Goal: Task Accomplishment & Management: Use online tool/utility

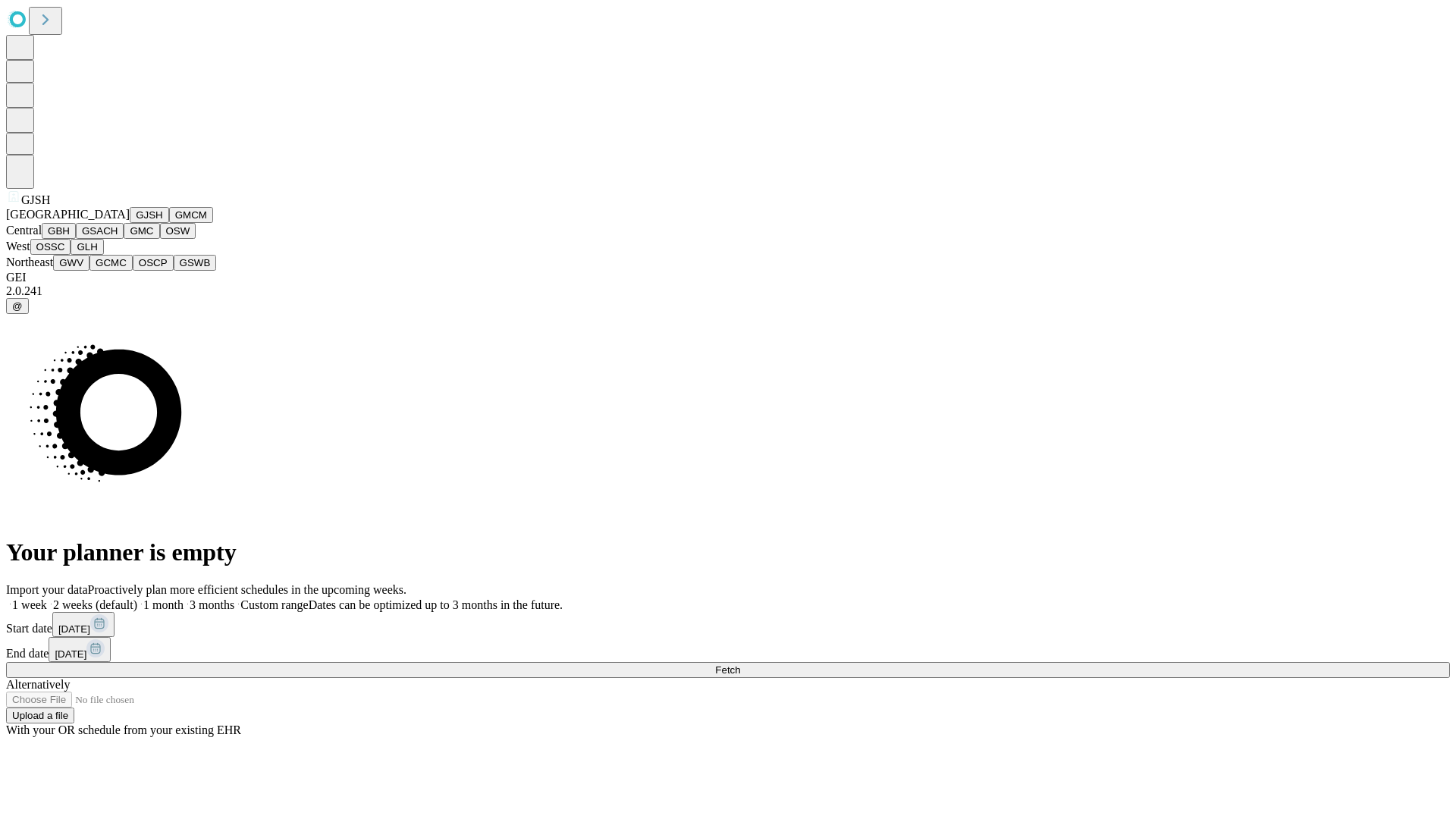
click at [130, 223] on button "GJSH" at bounding box center [149, 214] width 40 height 16
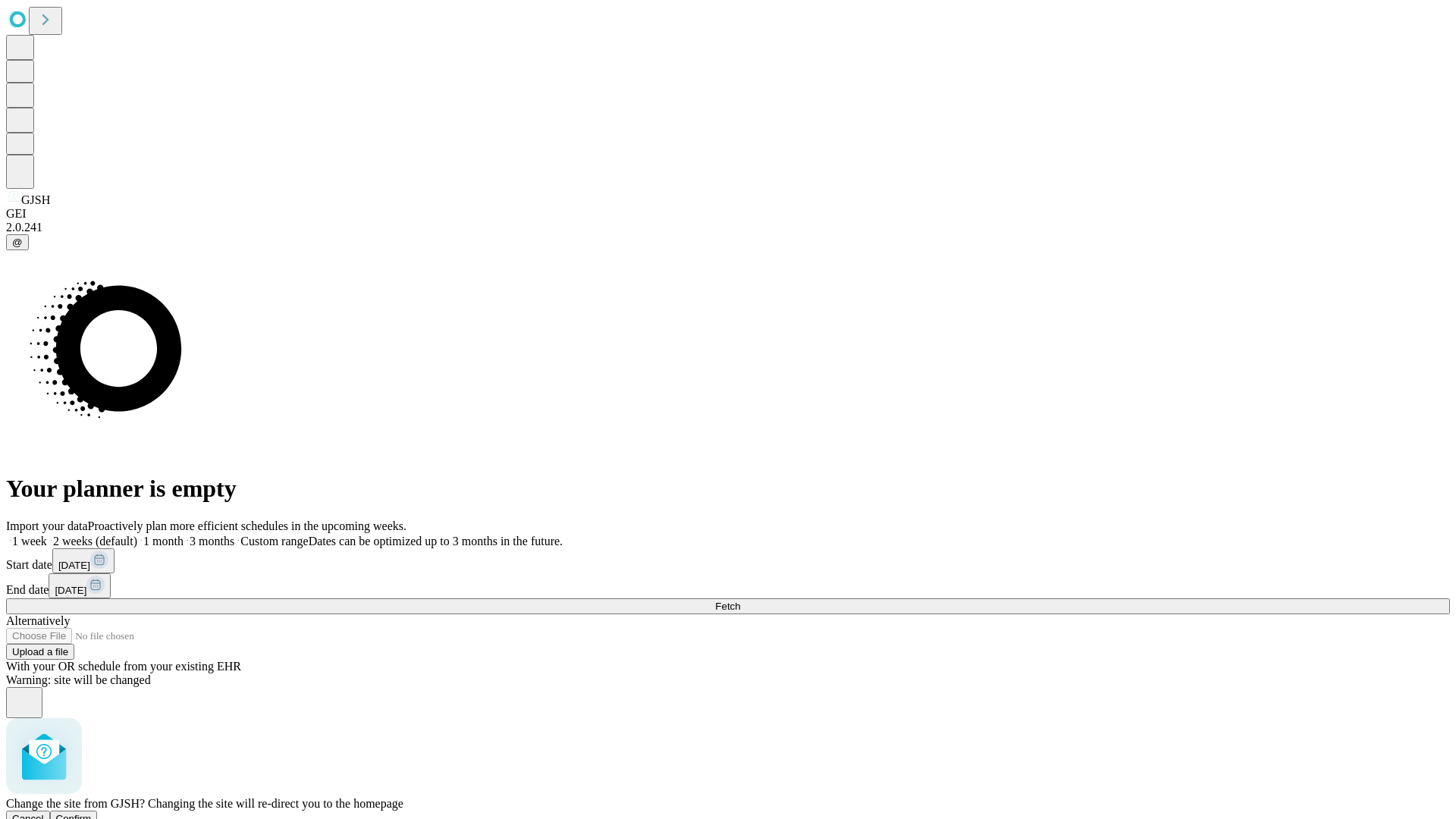
click at [92, 813] on span "Confirm" at bounding box center [74, 819] width 36 height 11
click at [47, 535] on label "1 week" at bounding box center [27, 541] width 41 height 13
click at [739, 601] on span "Fetch" at bounding box center [727, 606] width 25 height 11
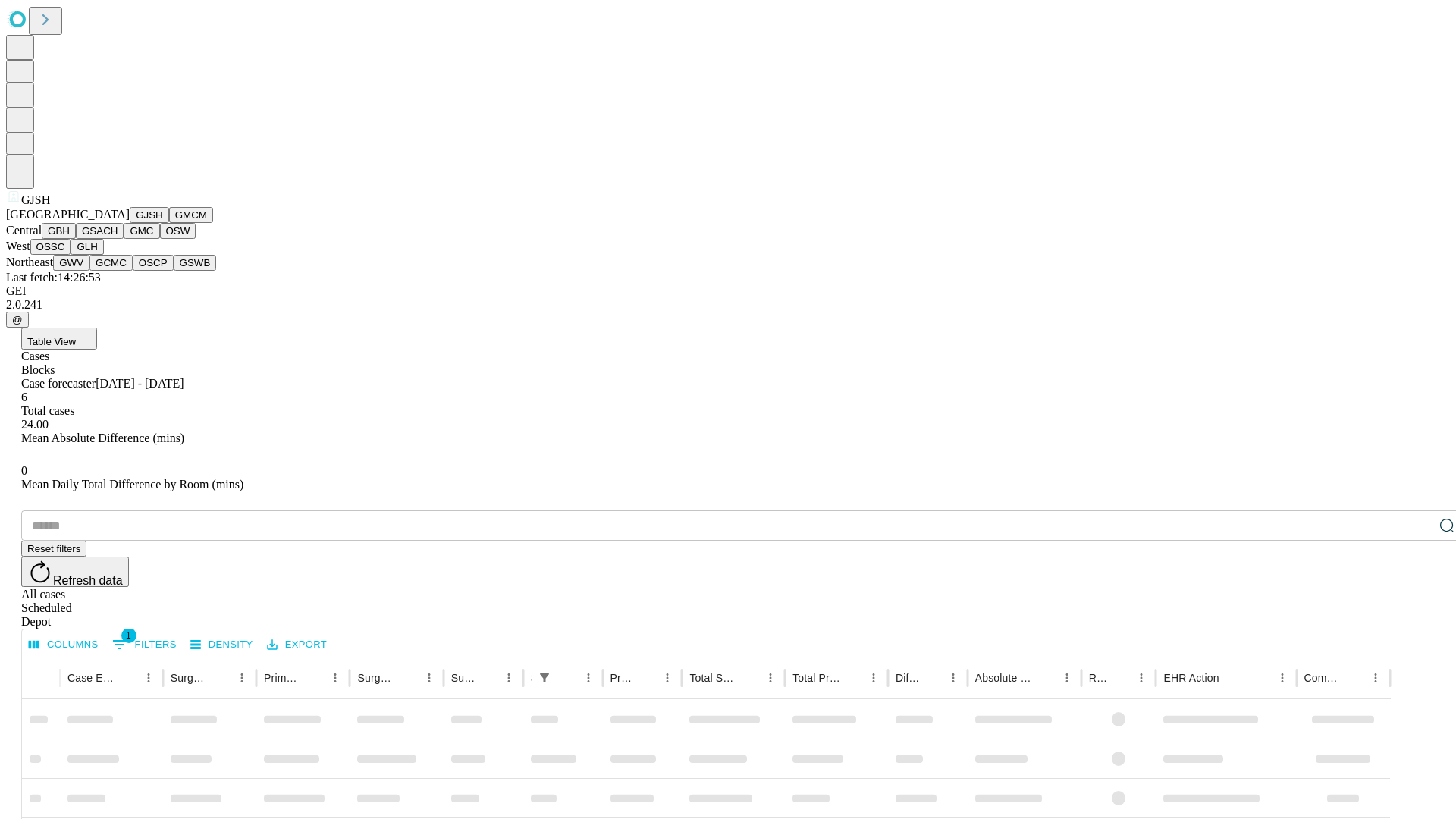
click at [169, 223] on button "GMCM" at bounding box center [191, 214] width 44 height 16
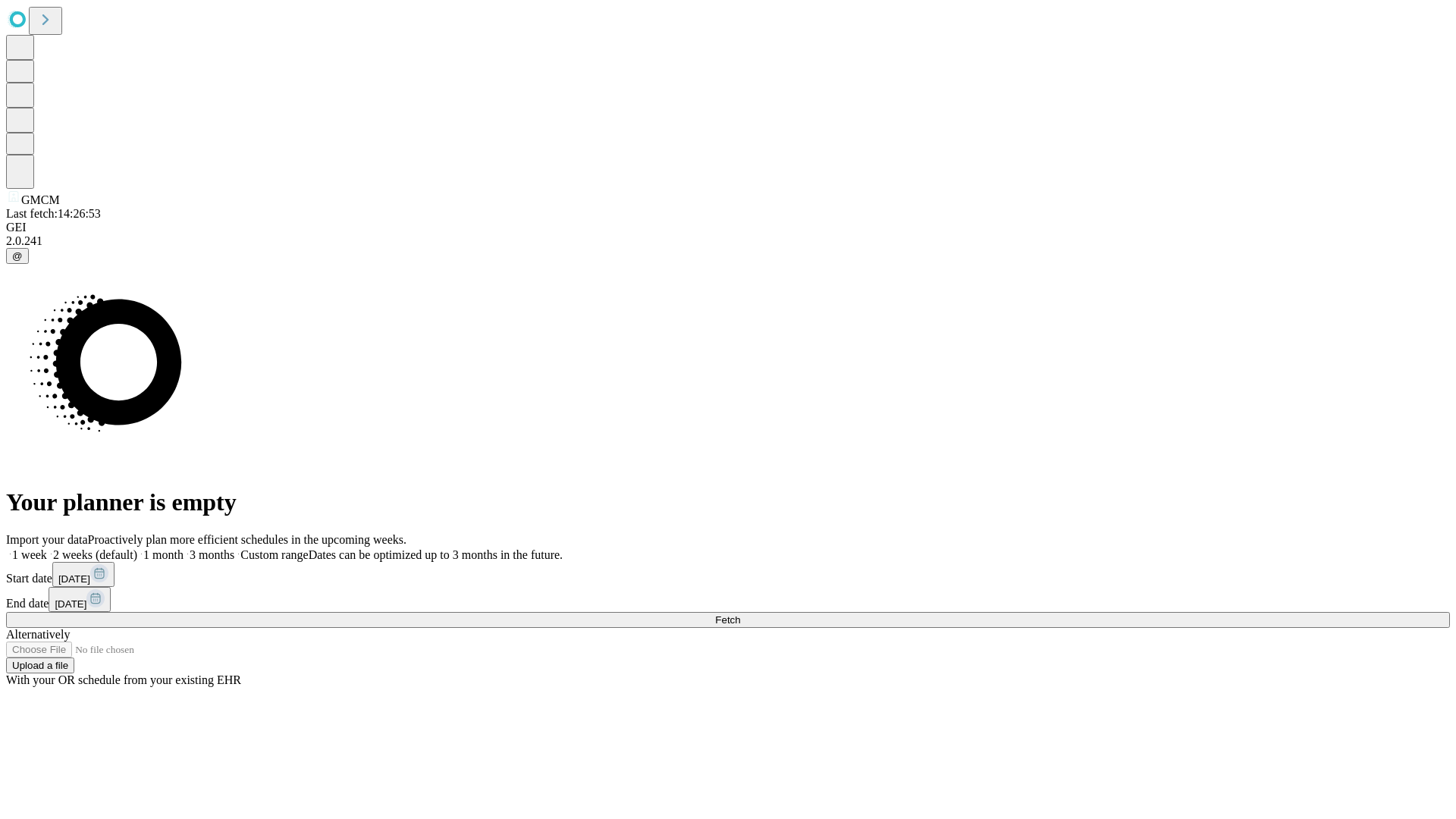
click at [47, 548] on label "1 week" at bounding box center [27, 555] width 41 height 13
click at [739, 615] on span "Fetch" at bounding box center [727, 620] width 25 height 11
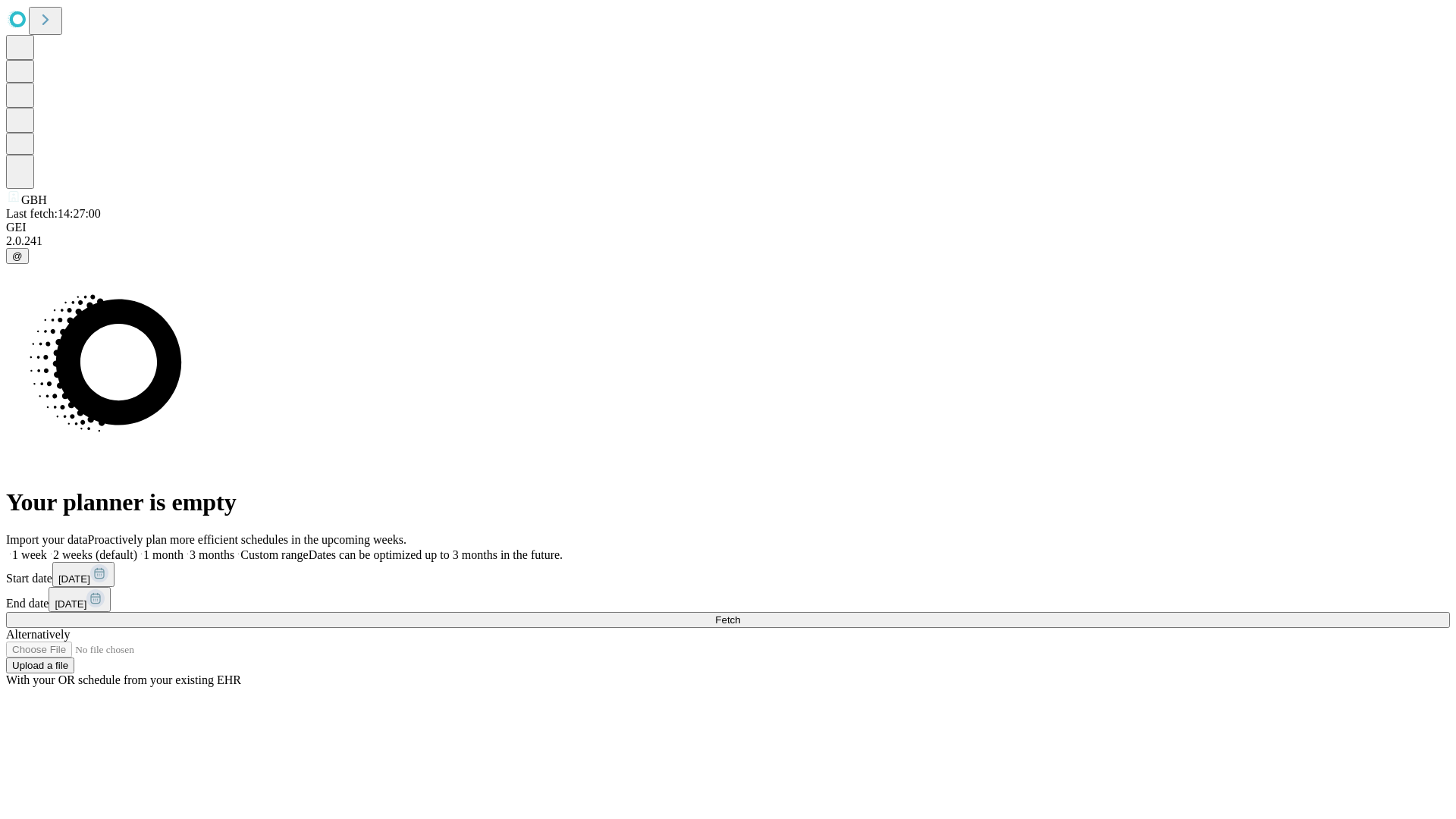
click at [739, 615] on span "Fetch" at bounding box center [727, 620] width 25 height 11
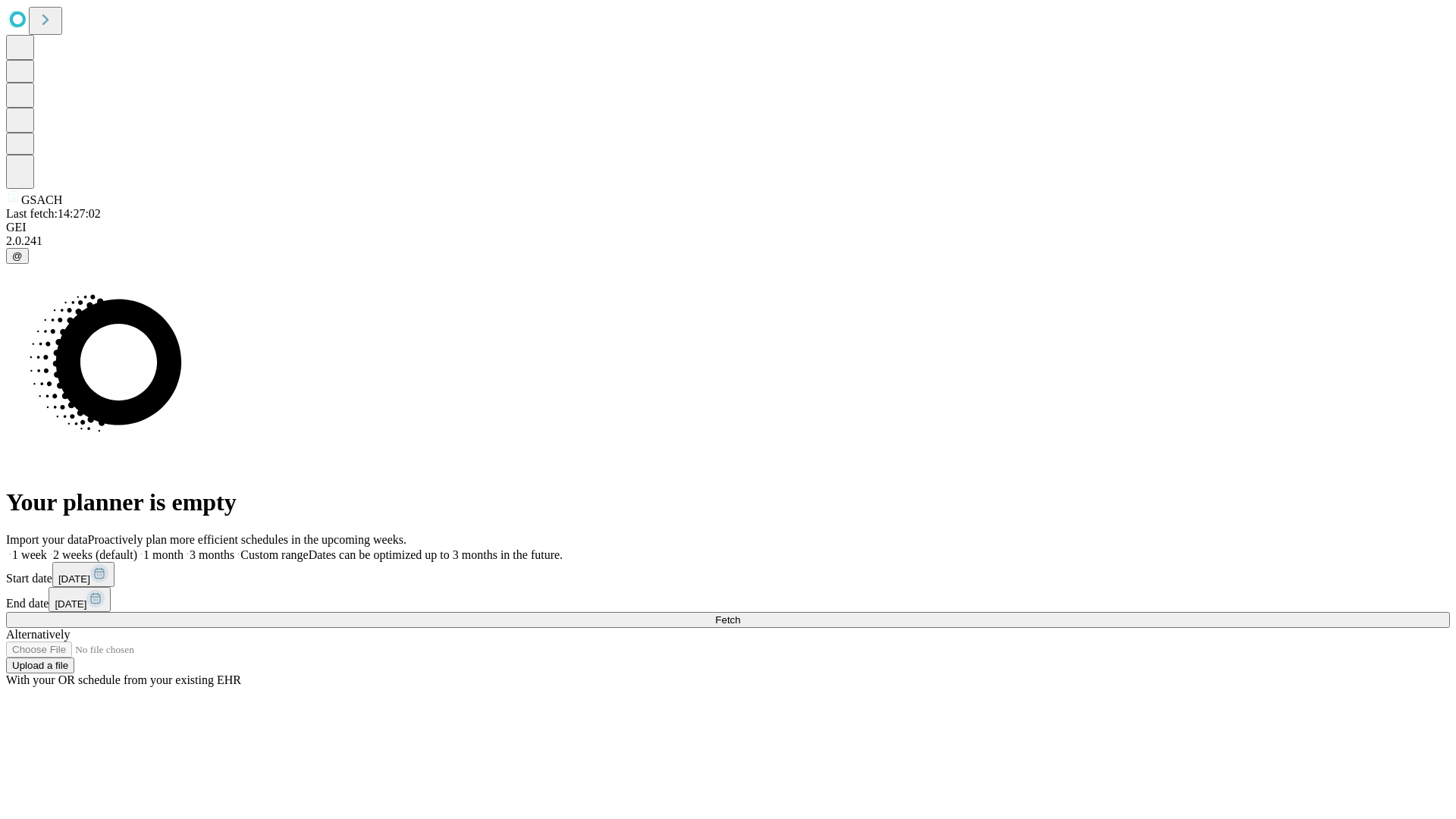
click at [47, 548] on label "1 week" at bounding box center [27, 555] width 41 height 13
click at [739, 615] on span "Fetch" at bounding box center [727, 620] width 25 height 11
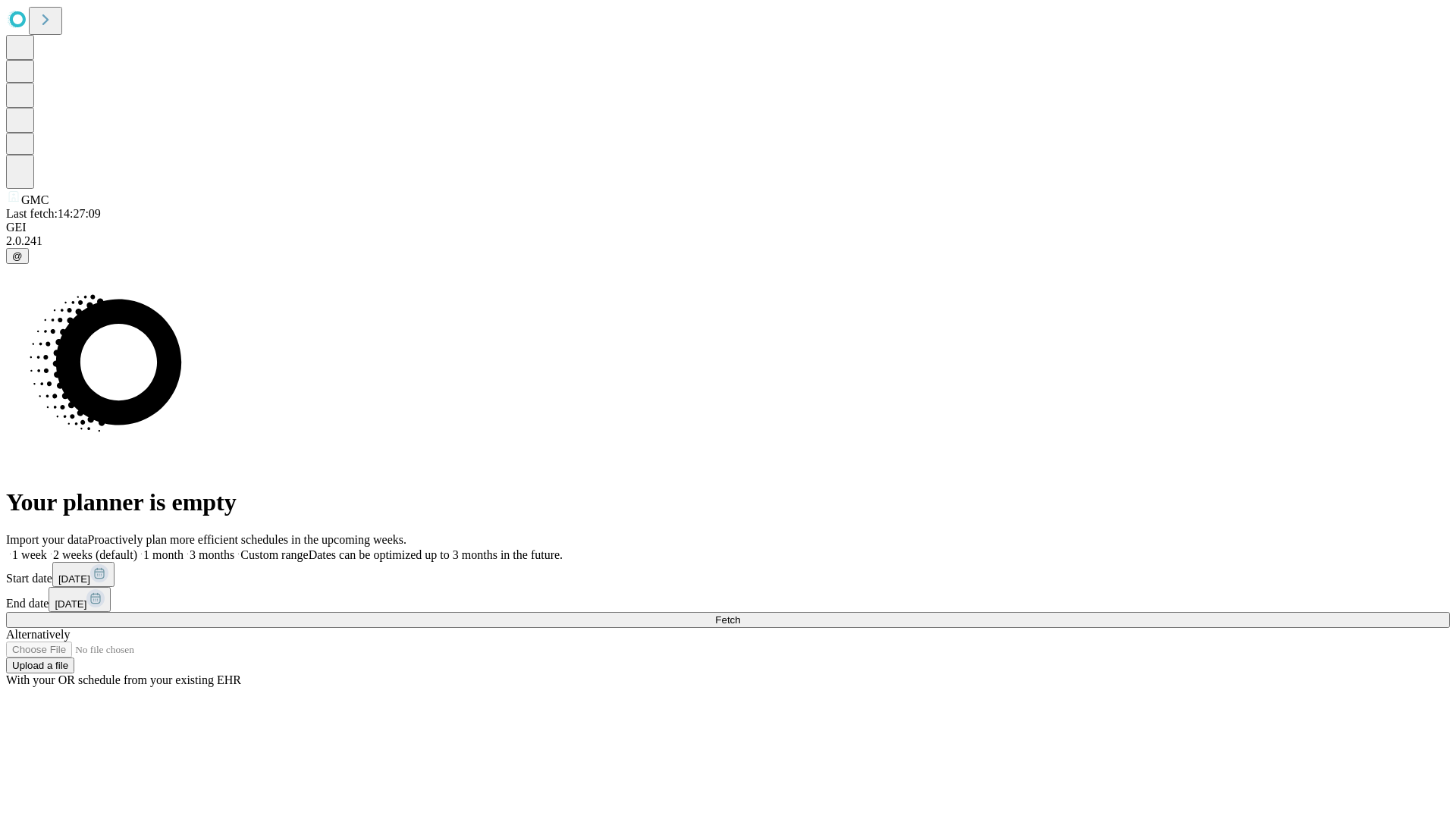
click at [47, 548] on label "1 week" at bounding box center [27, 555] width 41 height 13
click at [739, 615] on span "Fetch" at bounding box center [727, 620] width 25 height 11
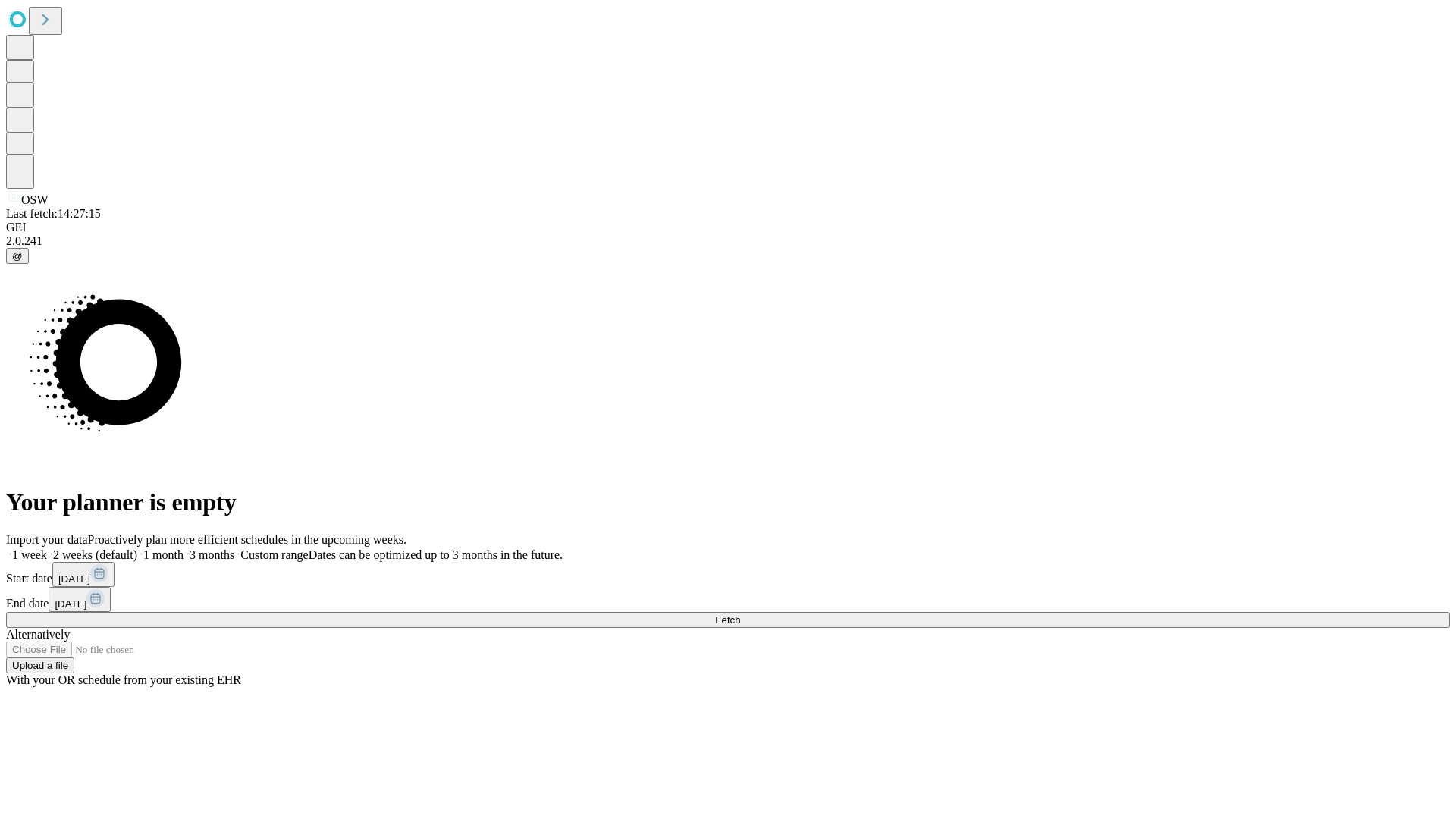
click at [47, 548] on label "1 week" at bounding box center [27, 555] width 41 height 13
click at [739, 615] on span "Fetch" at bounding box center [727, 620] width 25 height 11
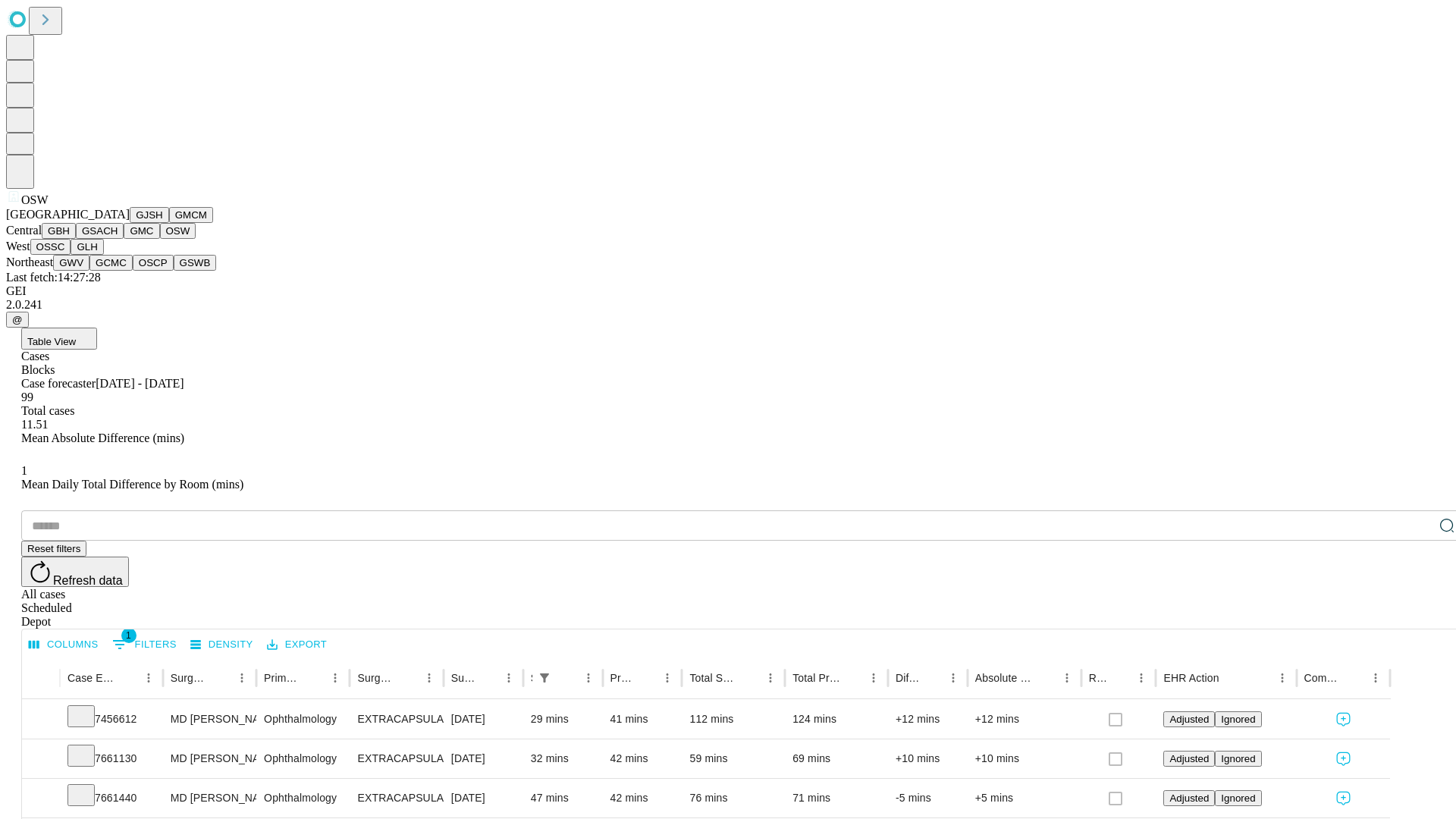
click at [71, 255] on button "OSSC" at bounding box center [51, 247] width 41 height 16
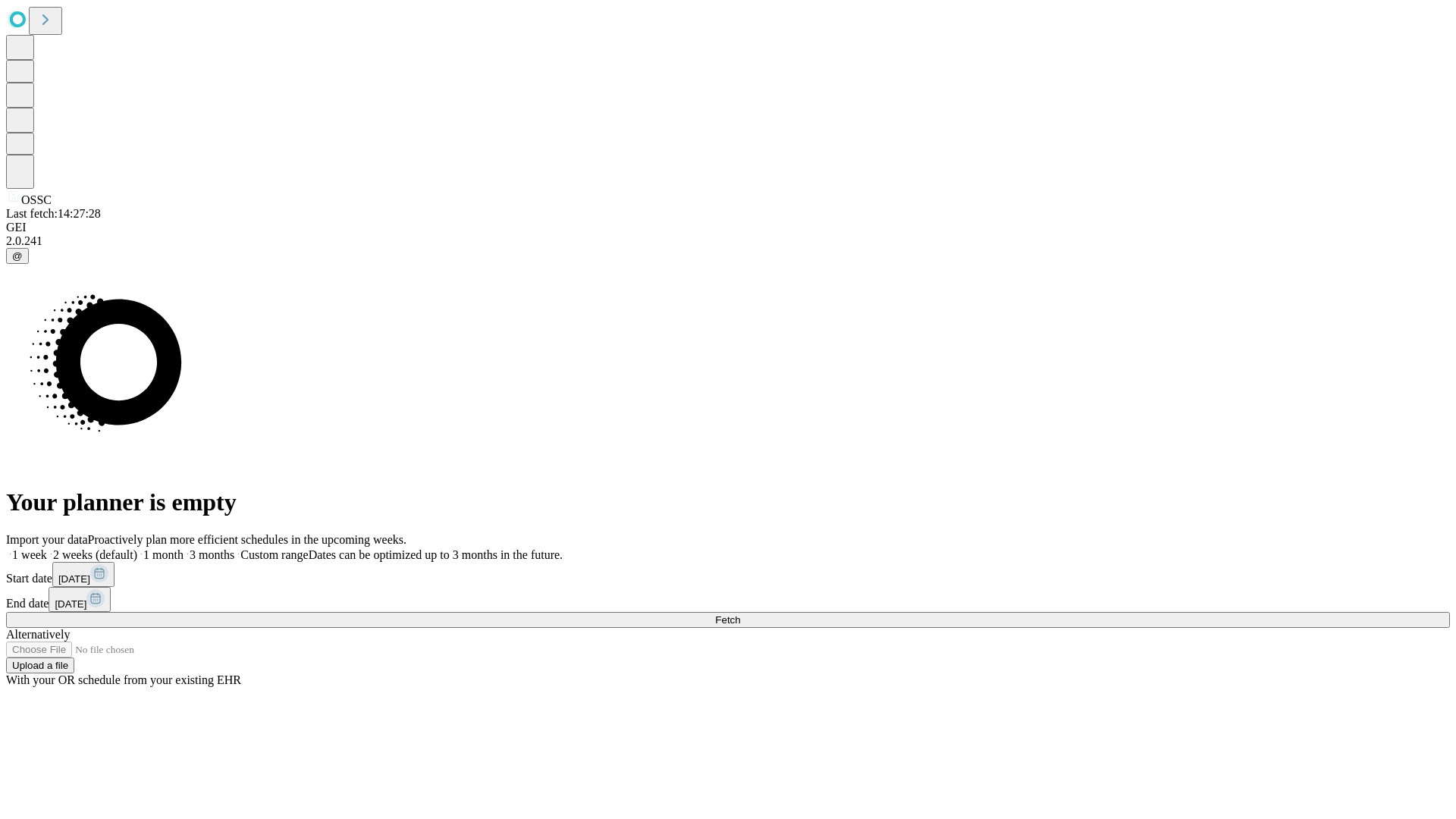
click at [47, 548] on label "1 week" at bounding box center [27, 555] width 41 height 13
click at [739, 615] on span "Fetch" at bounding box center [727, 620] width 25 height 11
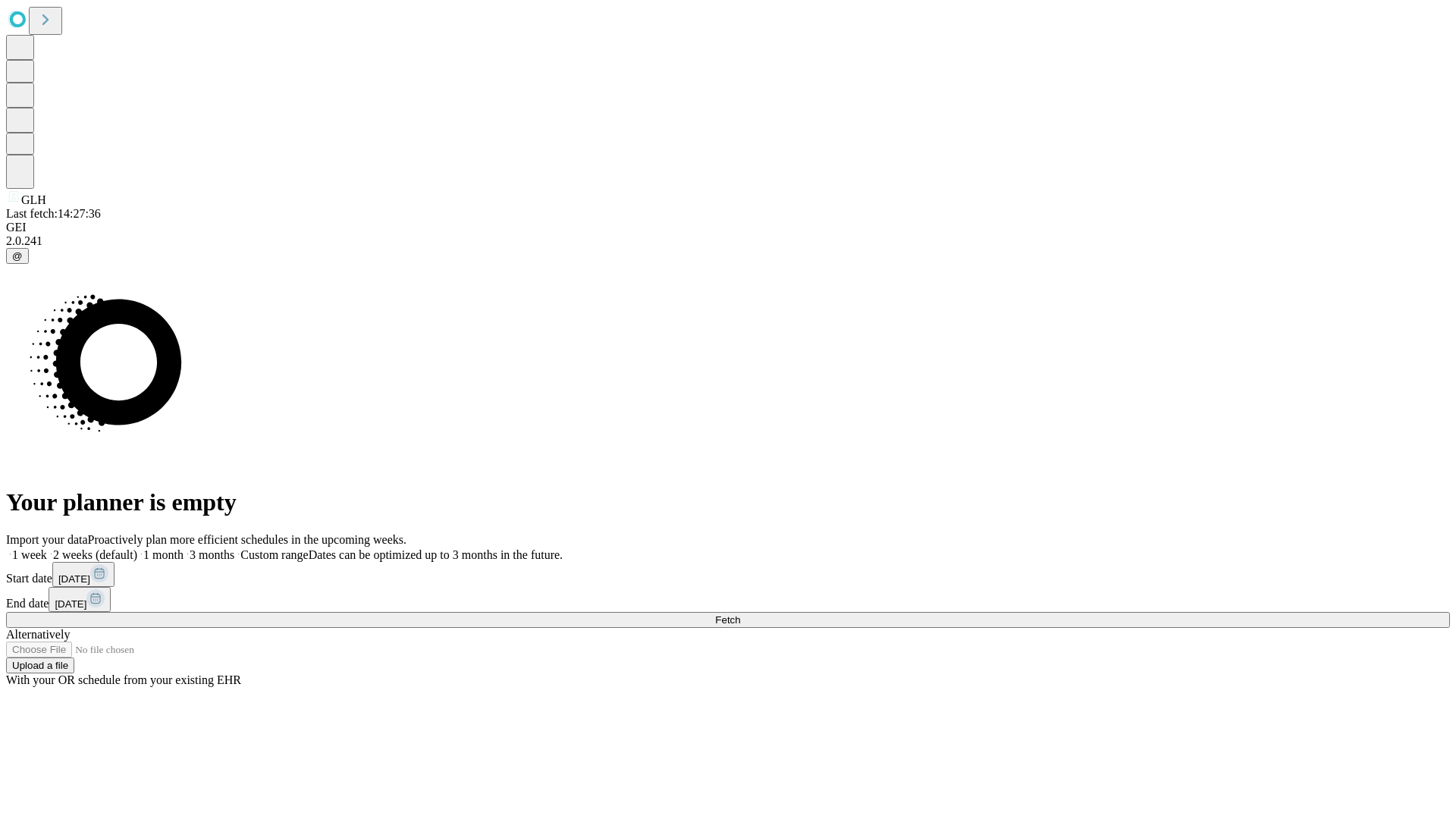
click at [47, 548] on label "1 week" at bounding box center [27, 555] width 41 height 13
click at [739, 615] on span "Fetch" at bounding box center [727, 620] width 25 height 11
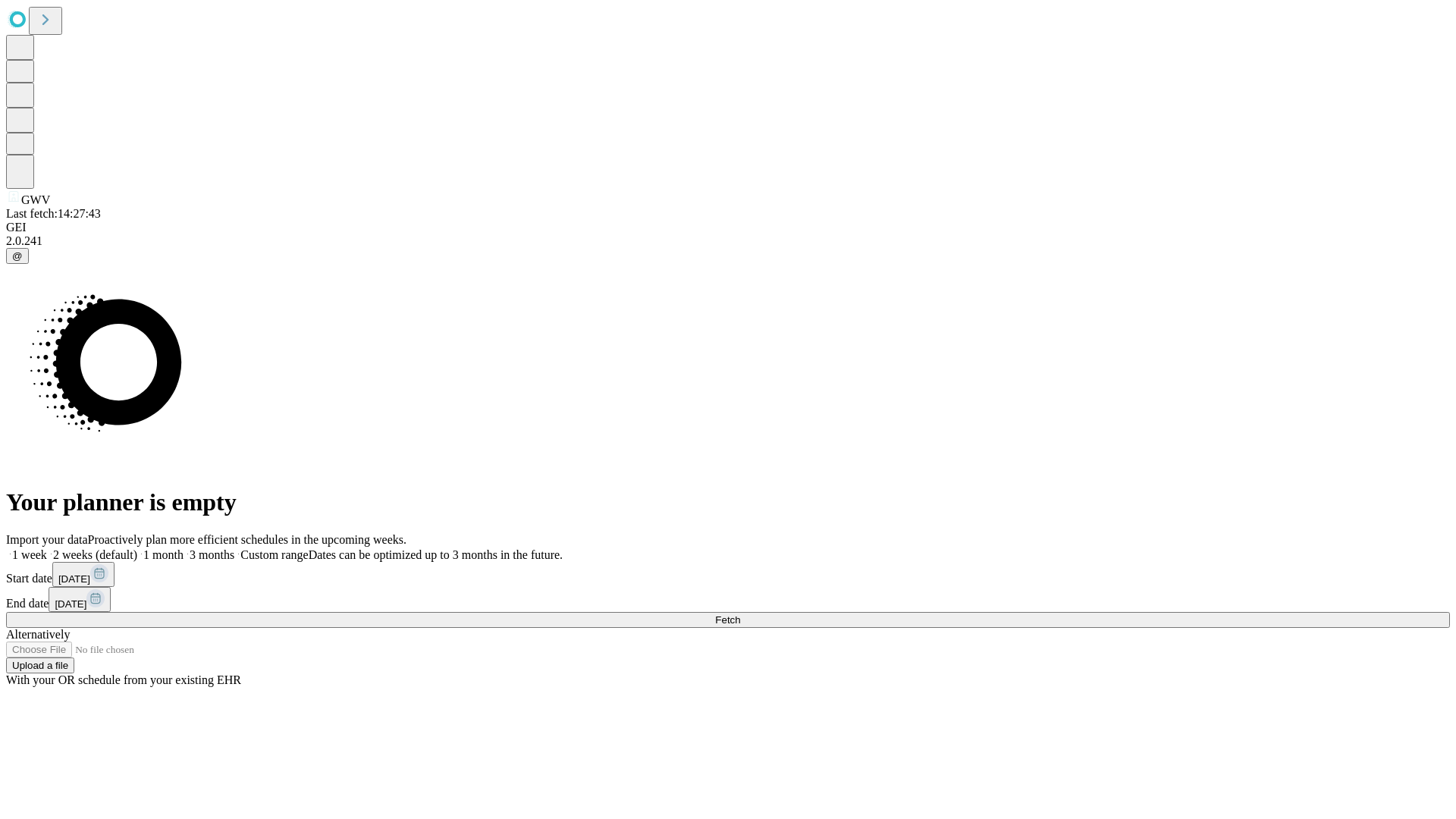
click at [739, 615] on span "Fetch" at bounding box center [727, 620] width 25 height 11
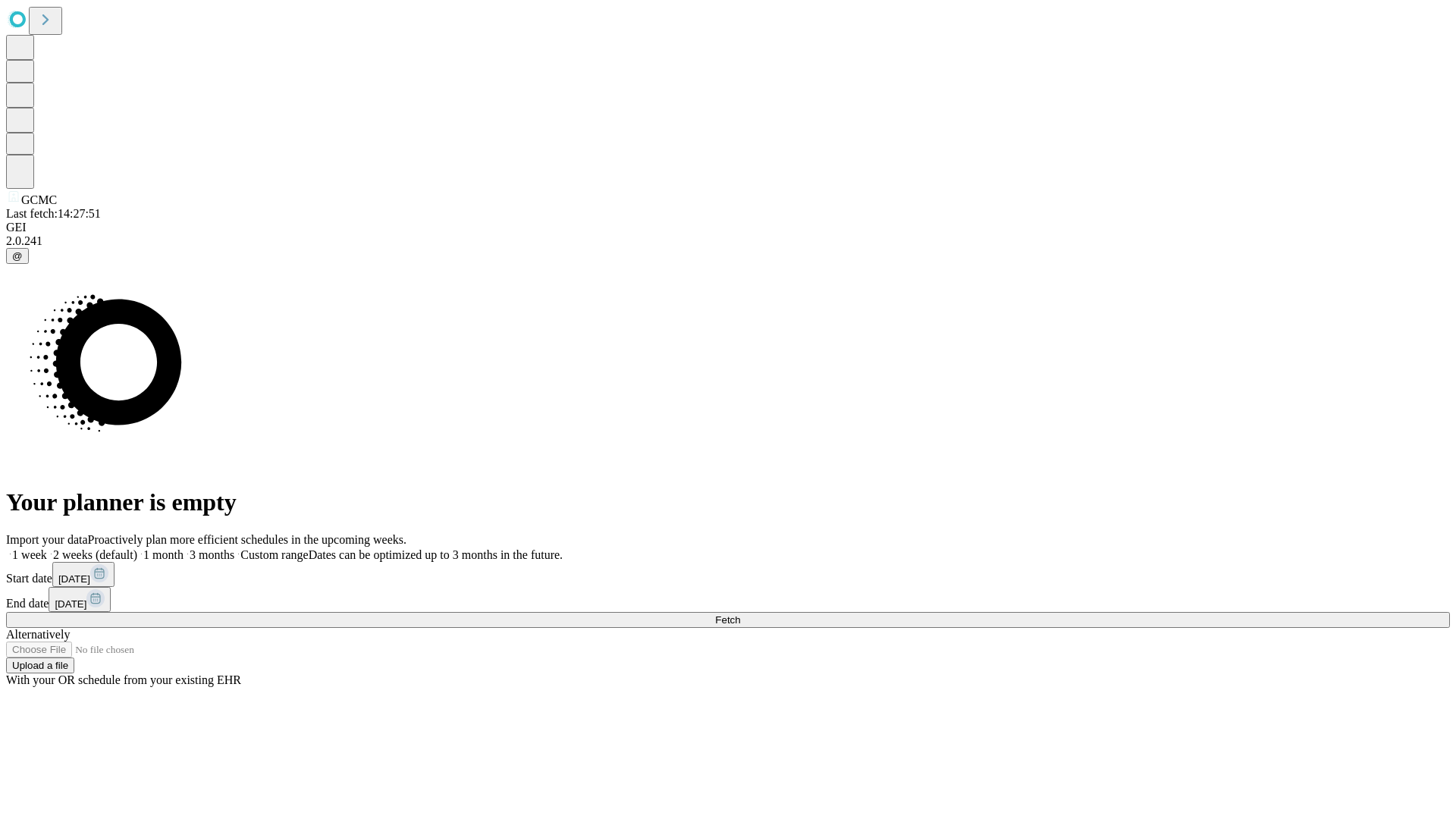
click at [47, 548] on label "1 week" at bounding box center [27, 555] width 41 height 13
click at [739, 615] on span "Fetch" at bounding box center [727, 620] width 25 height 11
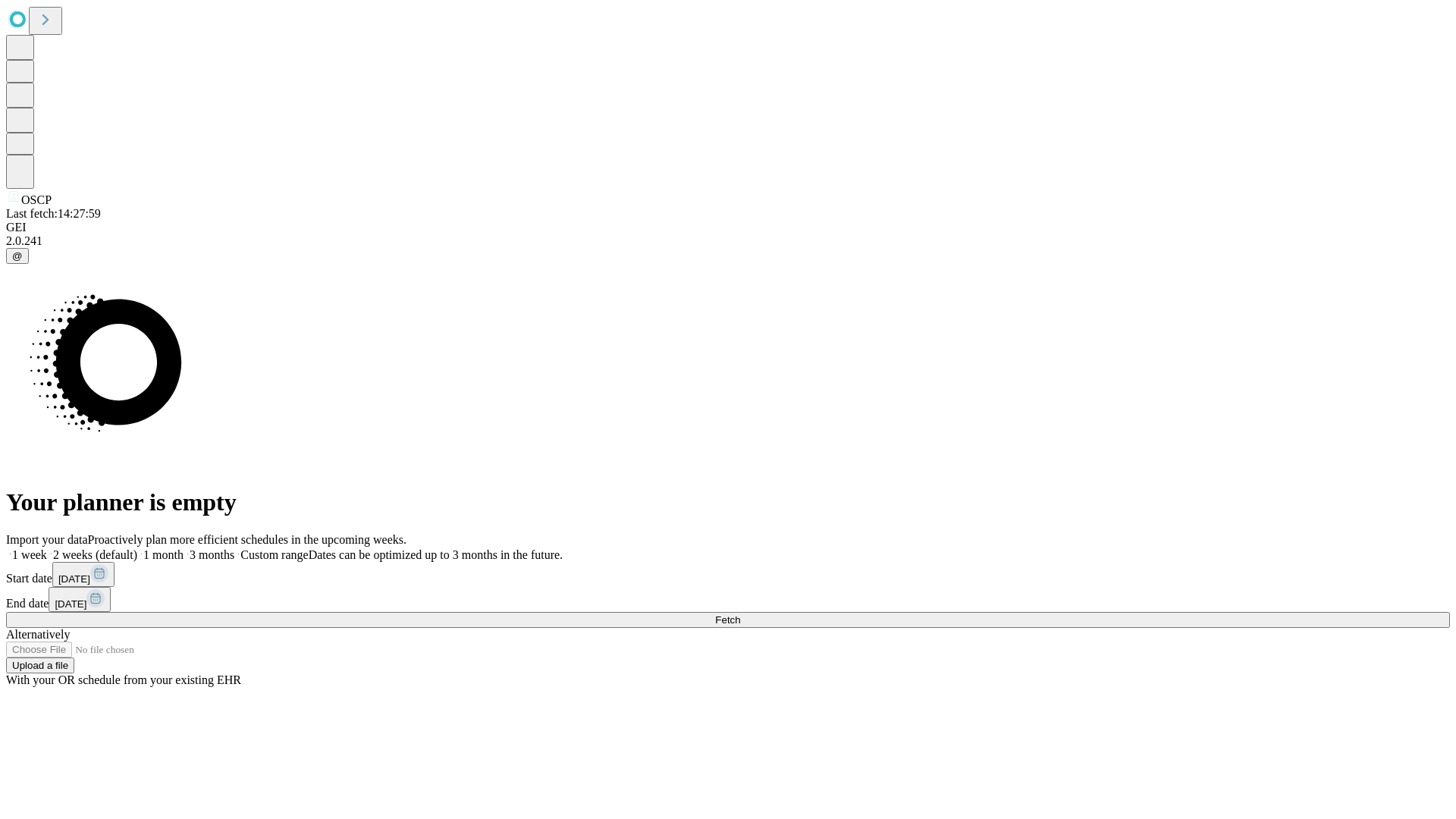
click at [47, 548] on label "1 week" at bounding box center [27, 555] width 41 height 13
click at [739, 615] on span "Fetch" at bounding box center [727, 620] width 25 height 11
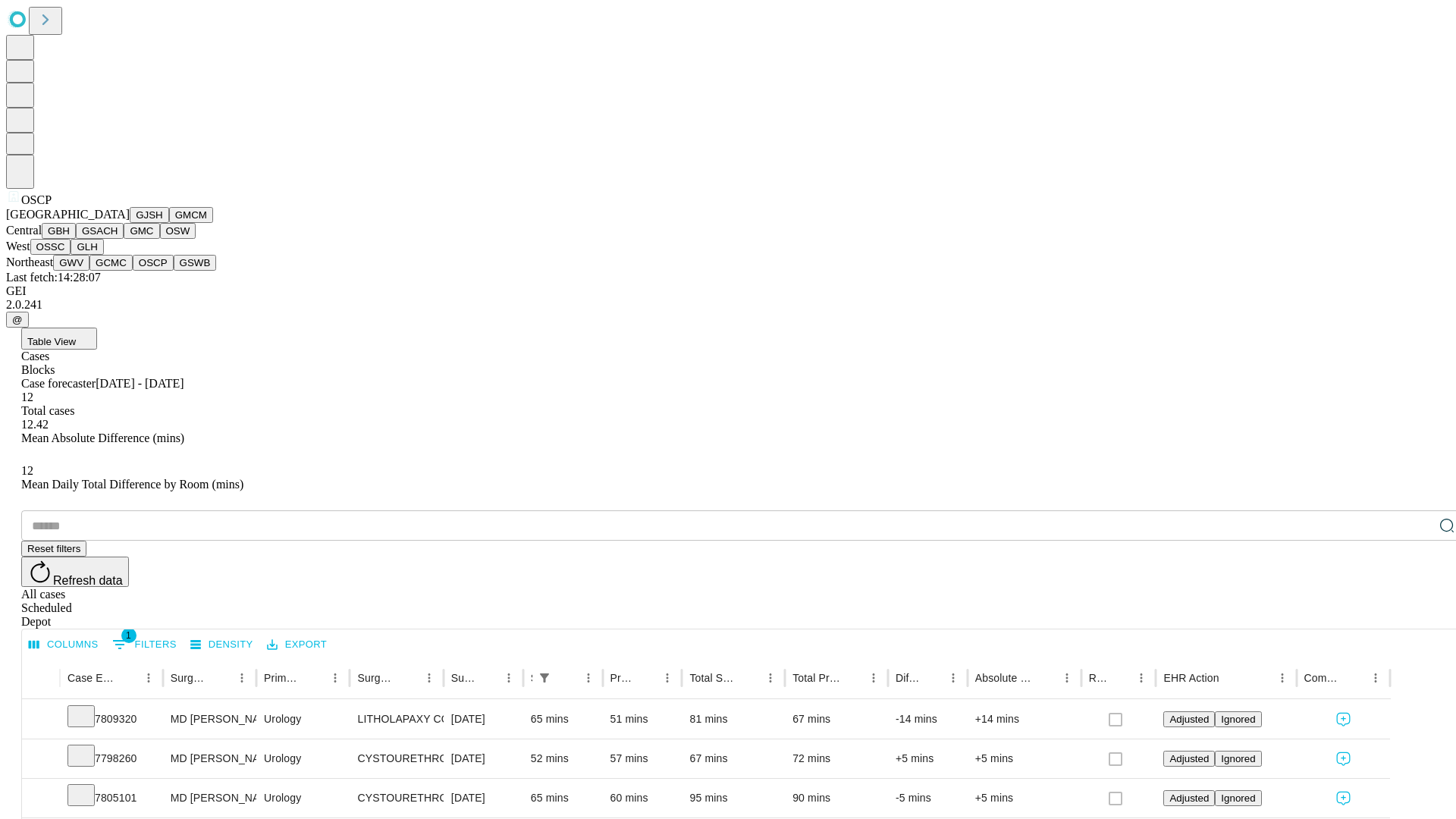
click at [174, 271] on button "GSWB" at bounding box center [195, 262] width 43 height 16
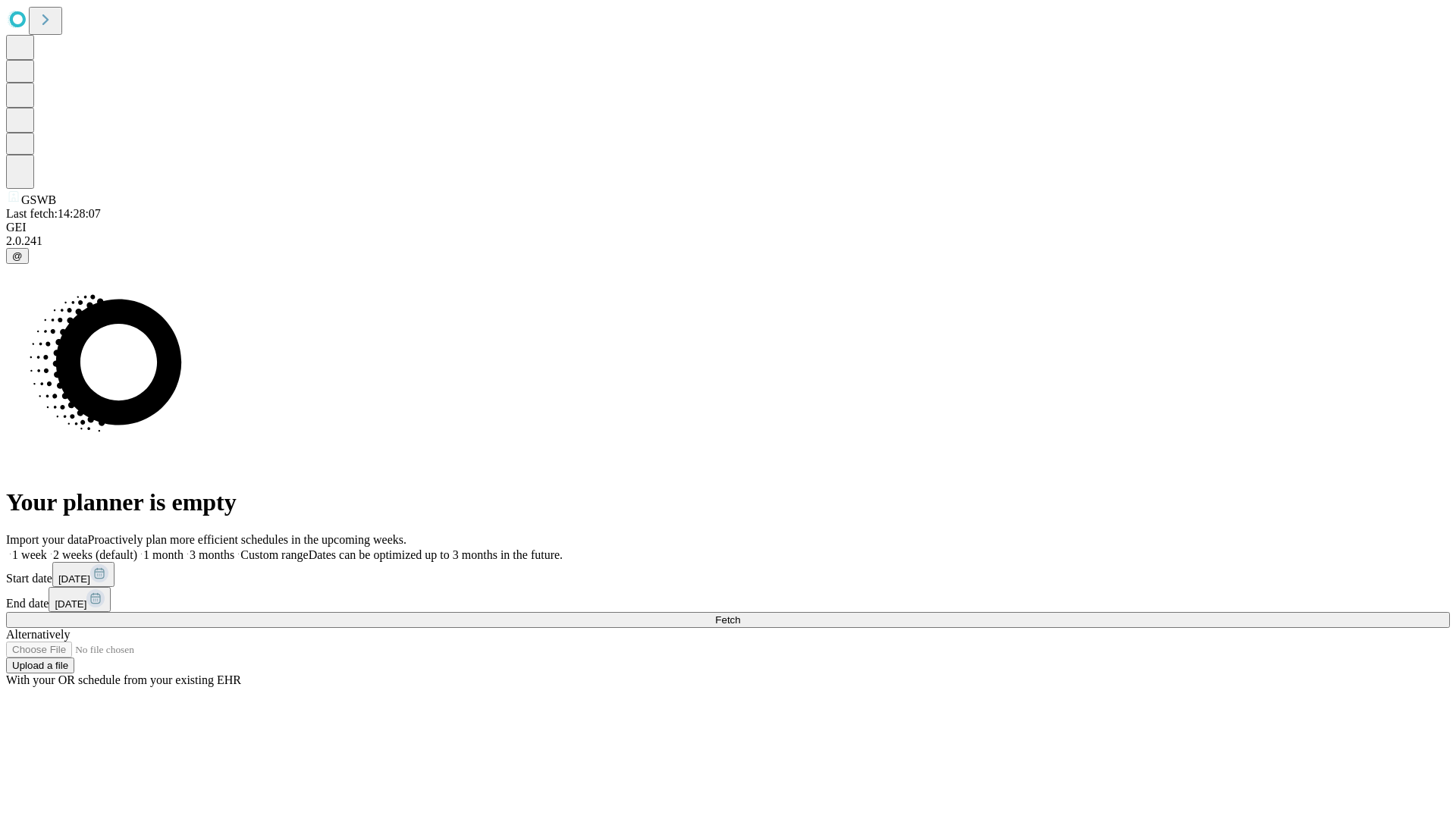
click at [47, 548] on label "1 week" at bounding box center [27, 555] width 41 height 13
click at [739, 615] on span "Fetch" at bounding box center [727, 620] width 25 height 11
